Goal: Task Accomplishment & Management: Complete application form

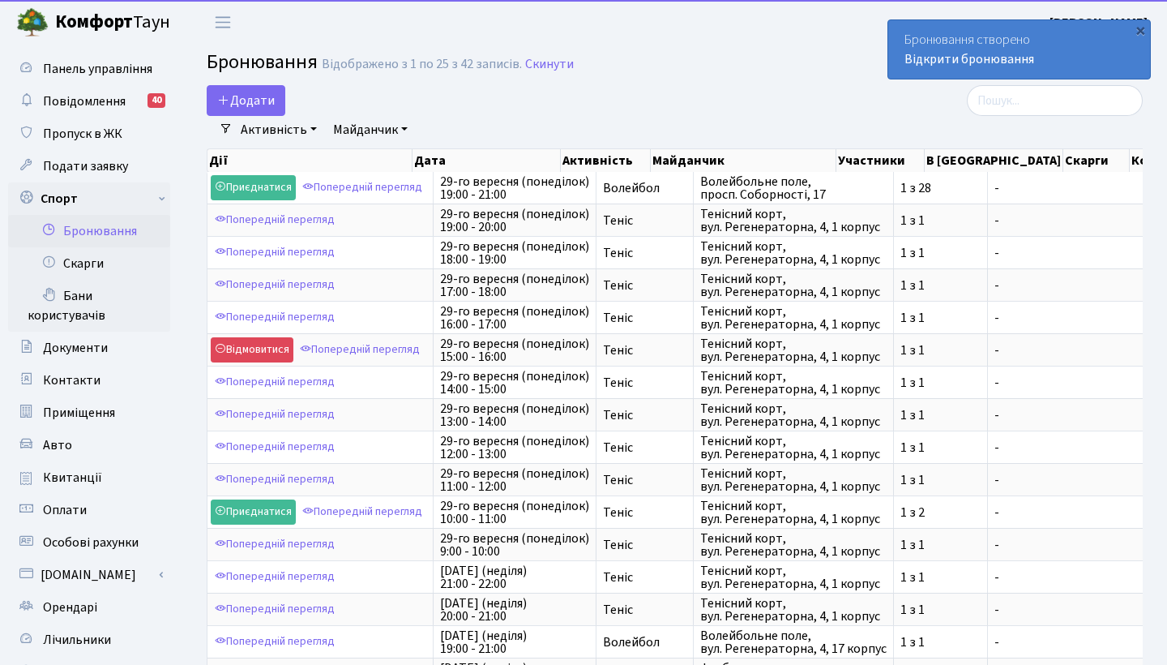
select select "25"
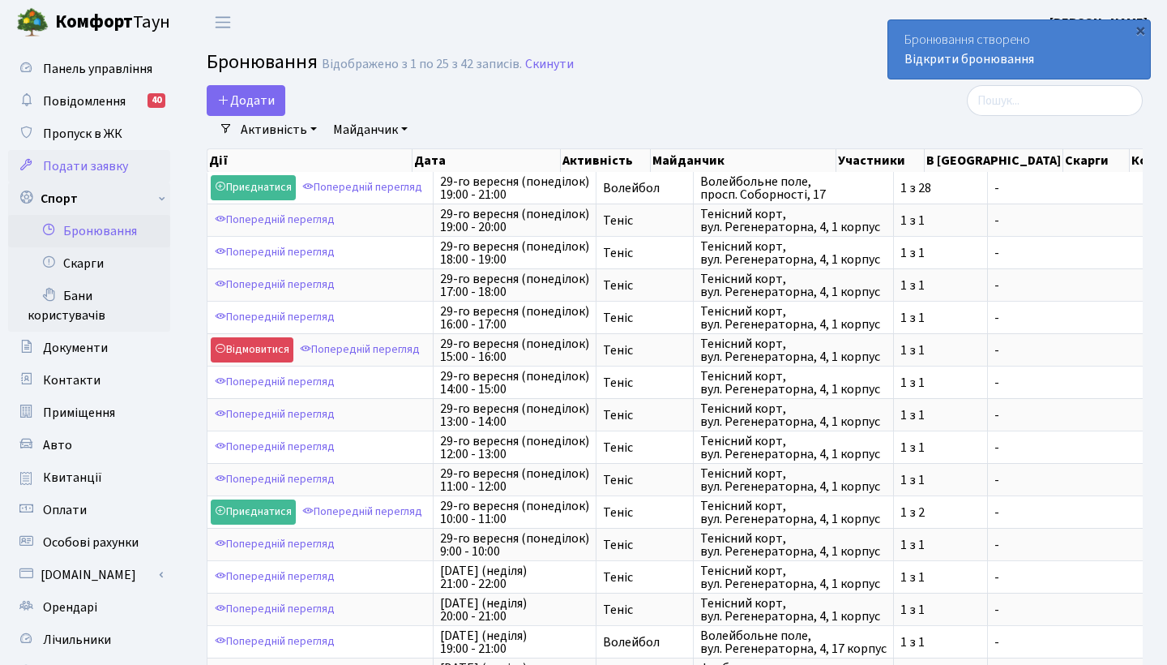
click at [96, 166] on span "Подати заявку" at bounding box center [85, 166] width 85 height 18
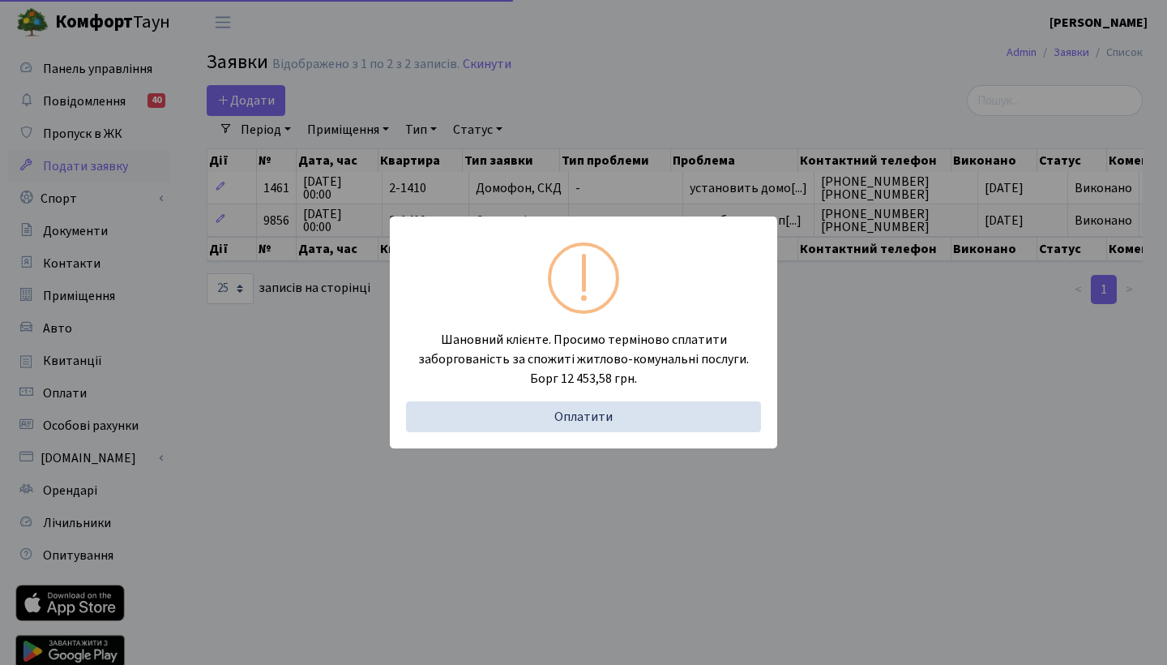
select select "25"
click at [107, 133] on div "Шановний клієнте. Просимо терміново сплатити заборгованість за спожиті житлово-…" at bounding box center [583, 332] width 1167 height 665
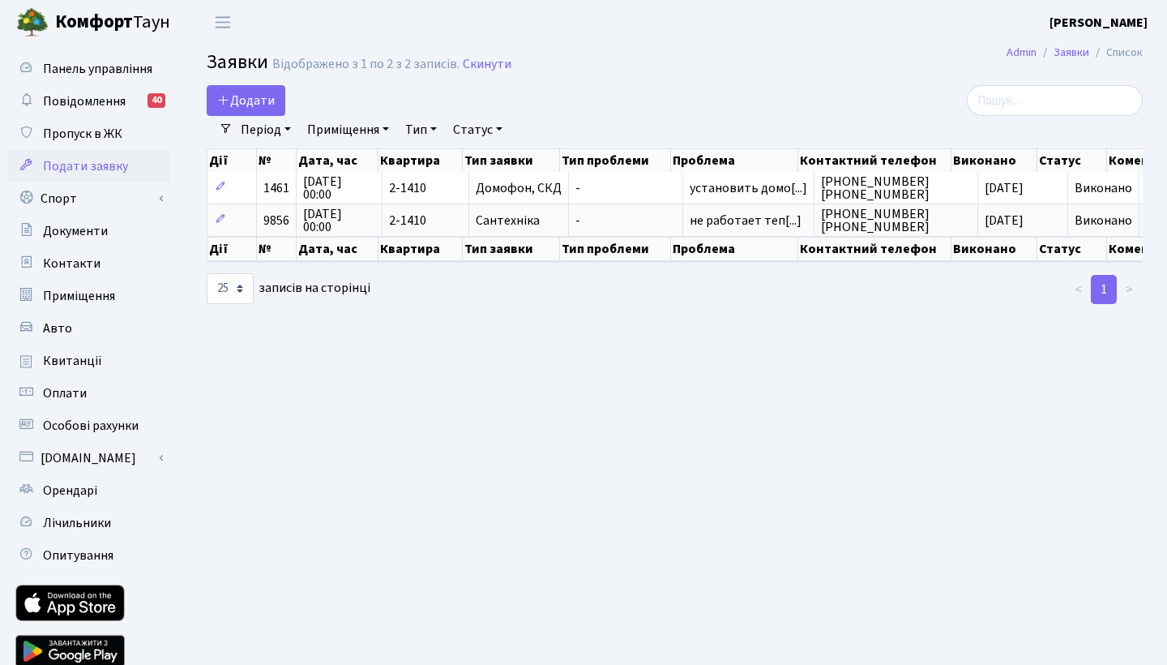
click at [107, 133] on span "Пропуск в ЖК" at bounding box center [82, 134] width 79 height 18
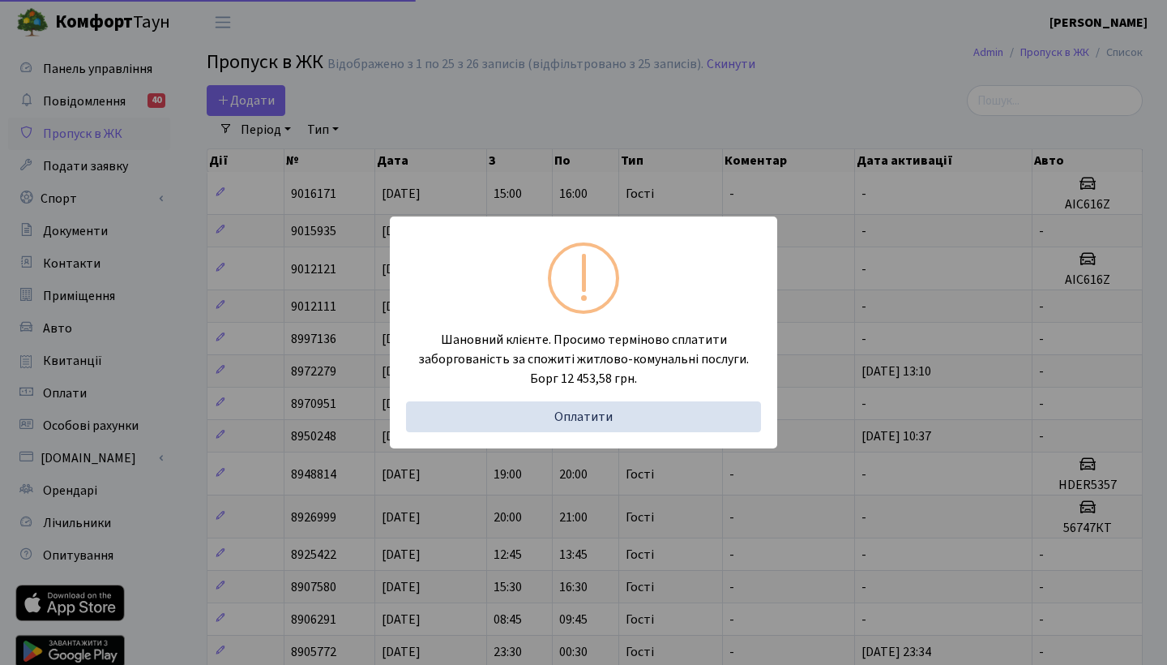
select select "25"
click at [506, 144] on div "Шановний клієнте. Просимо терміново сплатити заборгованість за спожиті житлово-…" at bounding box center [583, 332] width 1167 height 665
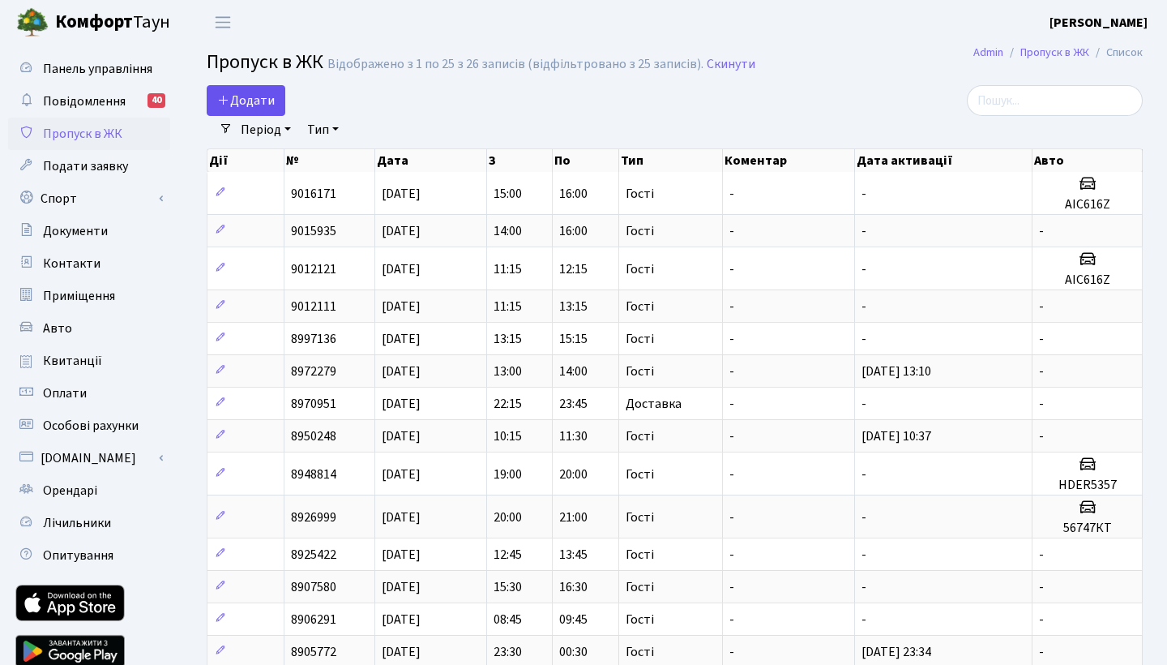
click at [261, 107] on span "Додати" at bounding box center [246, 101] width 58 height 18
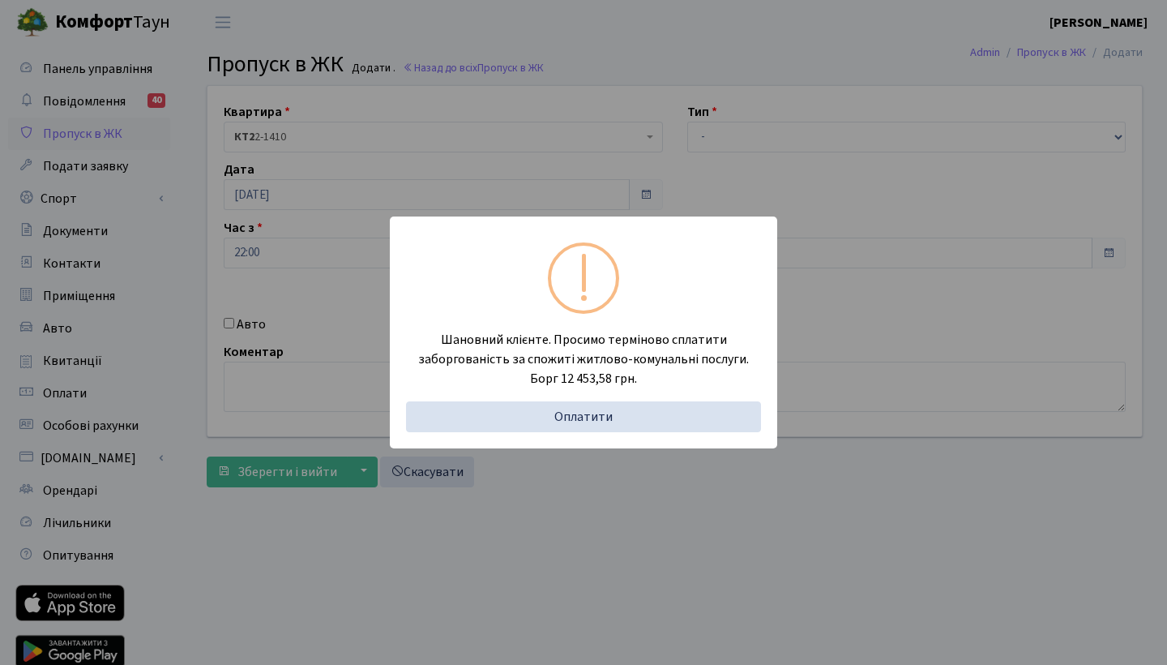
click at [703, 143] on div "Шановний клієнте. Просимо терміново сплатити заборгованість за спожиті житлово-…" at bounding box center [583, 332] width 1167 height 665
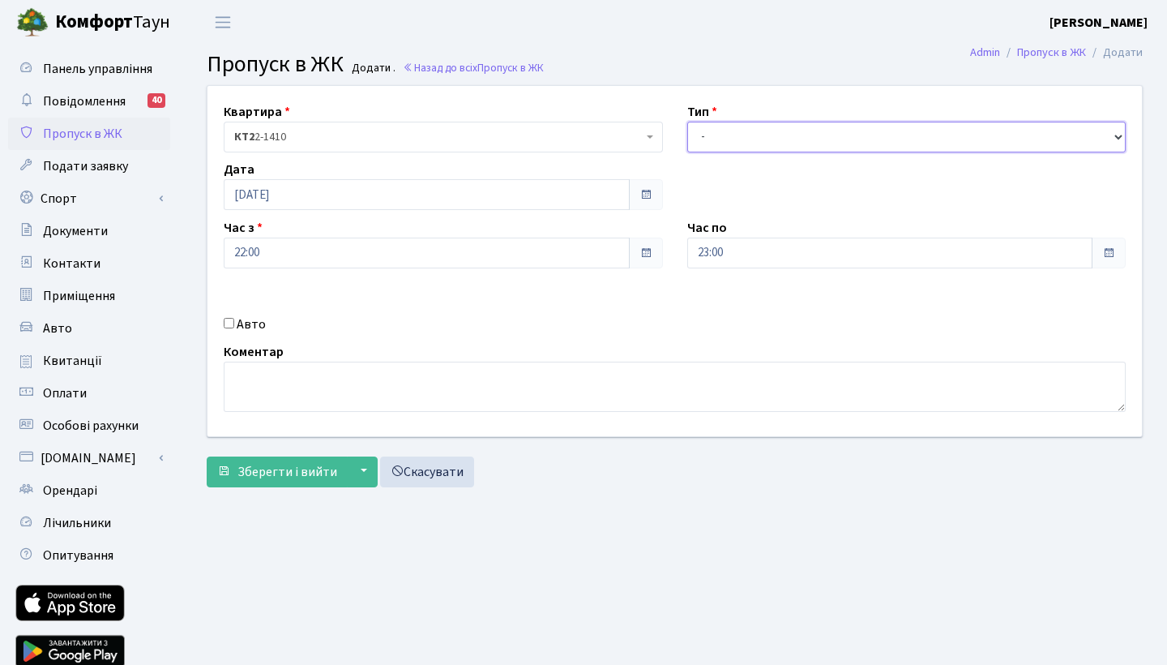
select select "3"
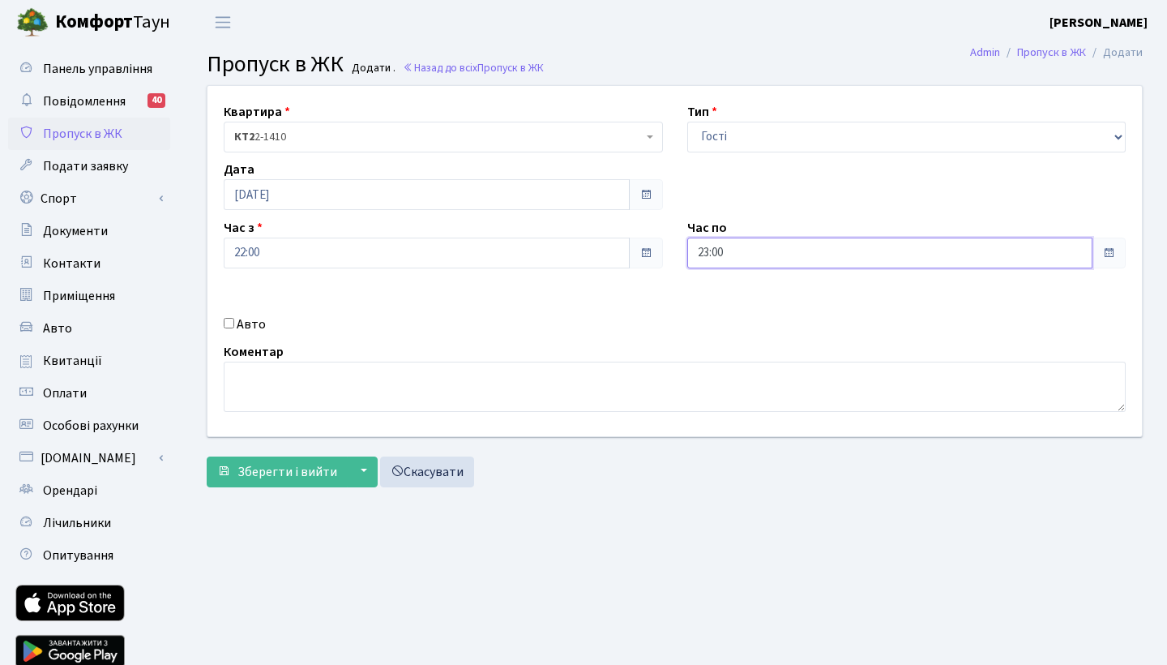
click at [807, 257] on input "23:00" at bounding box center [890, 252] width 406 height 31
click at [733, 313] on icon at bounding box center [732, 309] width 44 height 44
type input "00:00"
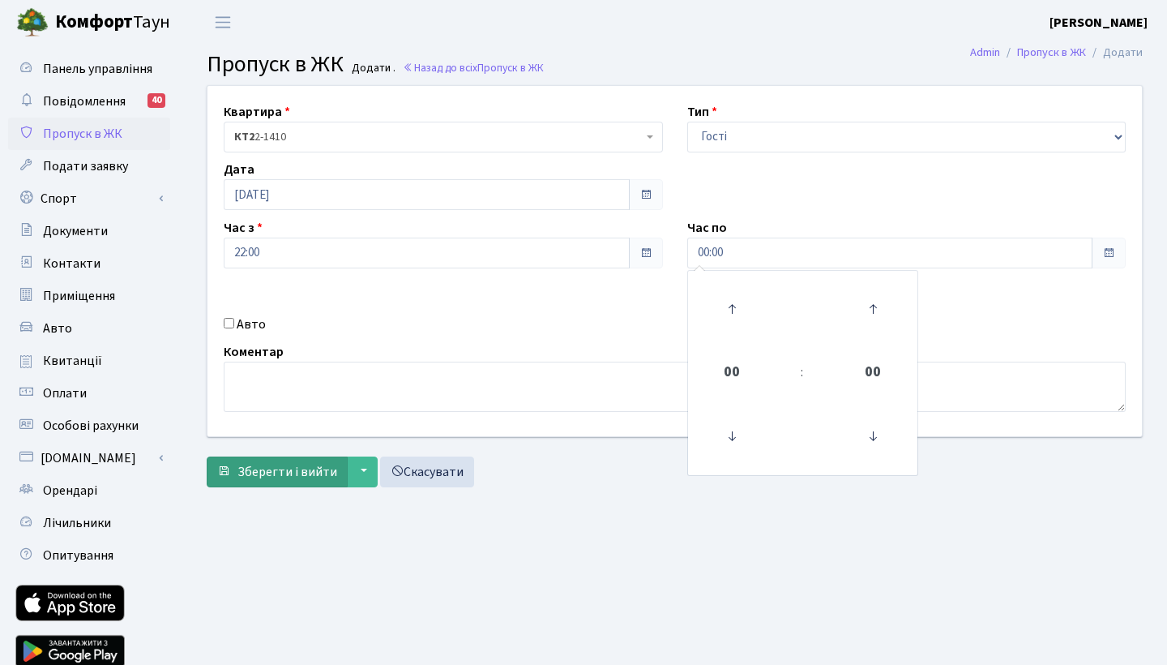
click at [292, 469] on span "Зберегти і вийти" at bounding box center [287, 472] width 100 height 18
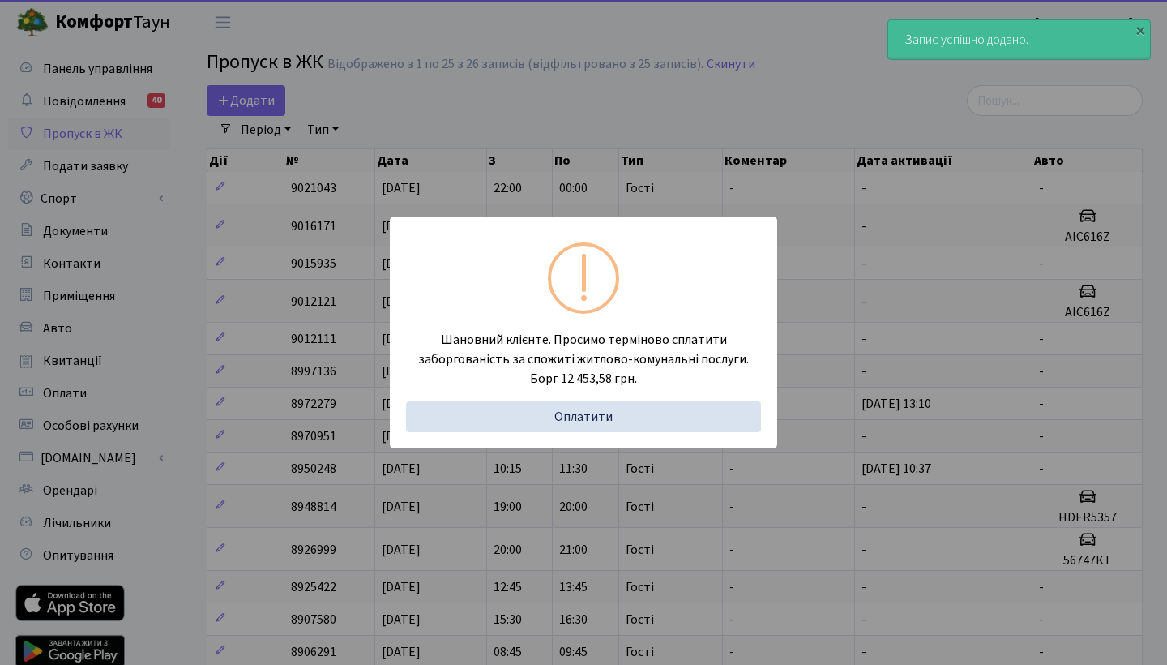
select select "25"
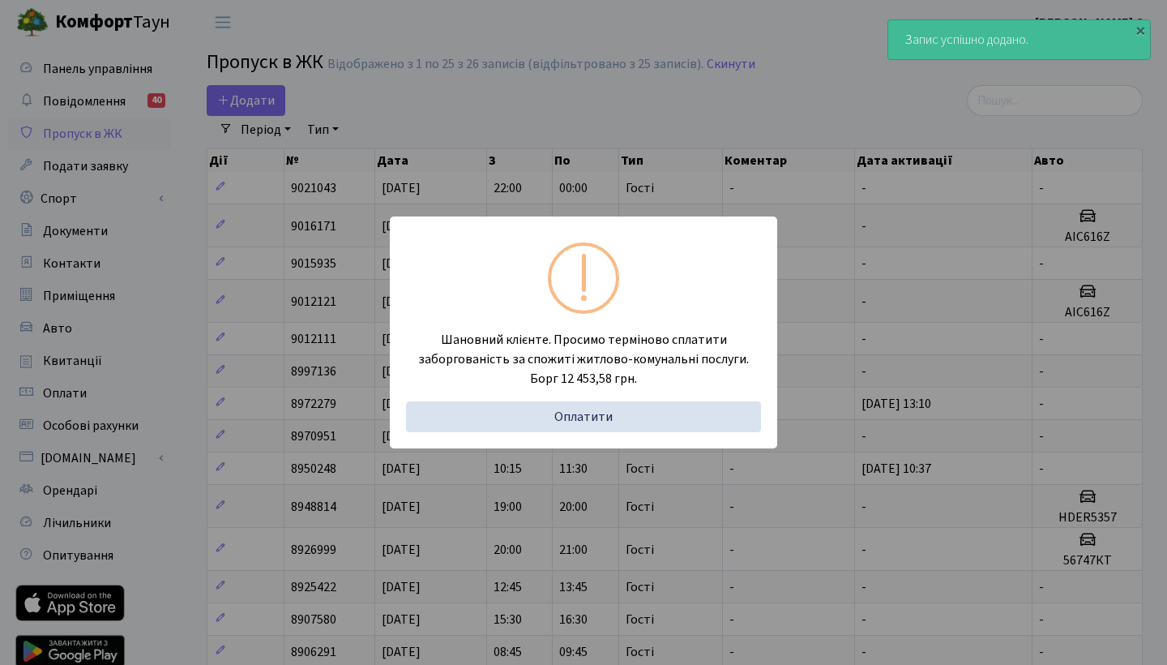
click at [528, 130] on div "Шановний клієнте. Просимо терміново сплатити заборгованість за спожиті житлово-…" at bounding box center [583, 332] width 1167 height 665
